Goal: Browse casually

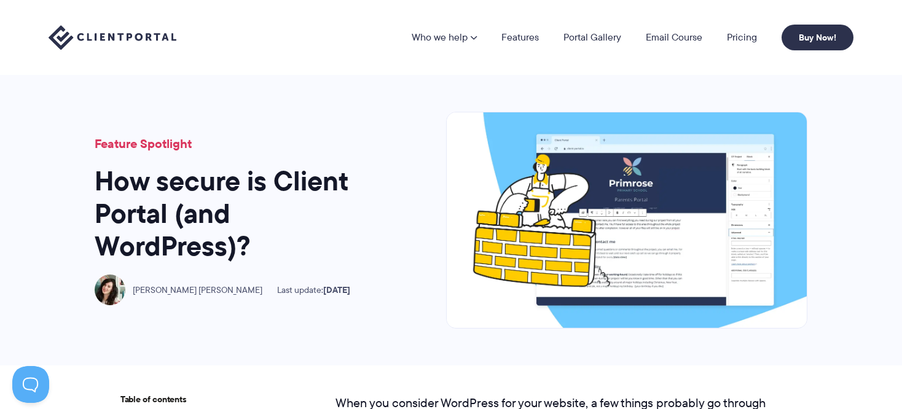
click at [113, 35] on img at bounding box center [113, 37] width 128 height 25
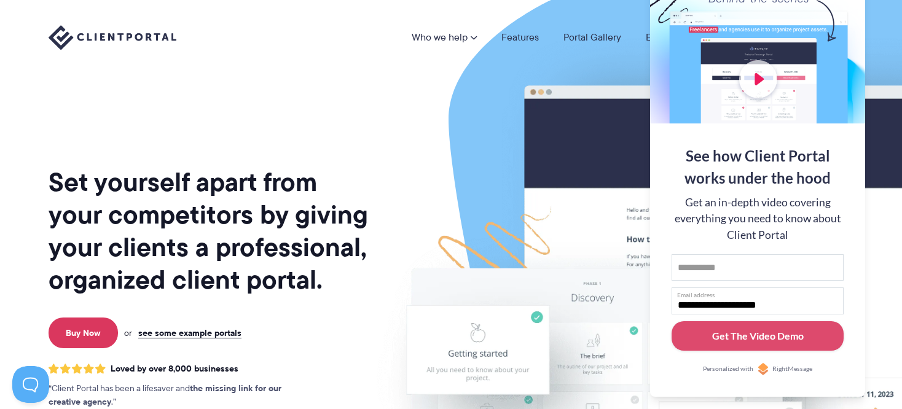
click at [552, 143] on img at bounding box center [699, 304] width 689 height 589
click at [753, 84] on div at bounding box center [757, 44] width 215 height 160
click at [885, 16] on button at bounding box center [886, 15] width 15 height 15
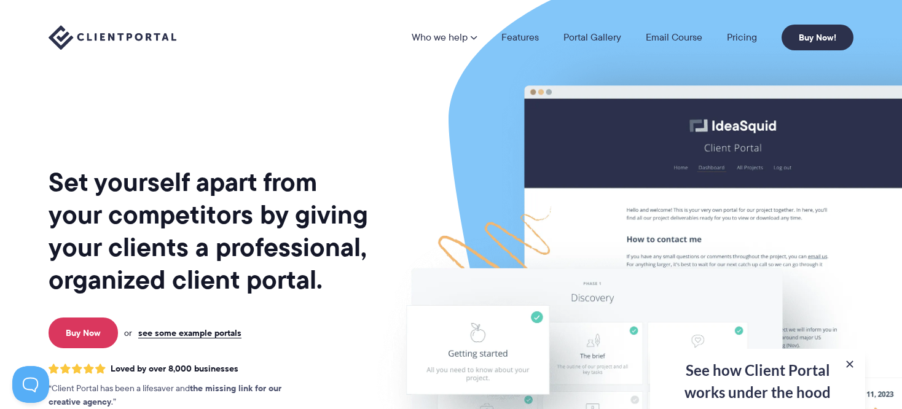
click at [196, 108] on div "Set yourself apart from your competitors by giving your clients a professional,…" at bounding box center [210, 304] width 322 height 589
